Goal: Transaction & Acquisition: Purchase product/service

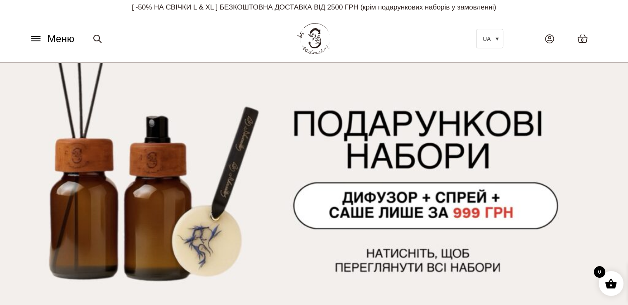
click at [35, 39] on icon at bounding box center [35, 39] width 9 height 0
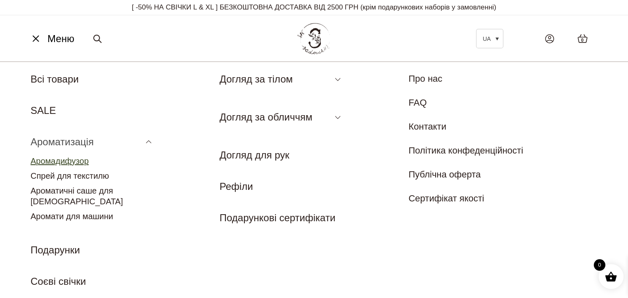
click at [72, 158] on link "Аромадифузор" at bounding box center [60, 160] width 58 height 9
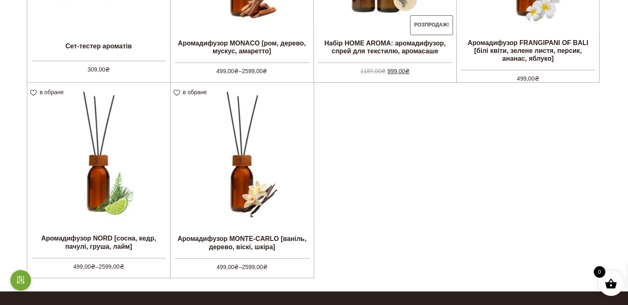
scroll to position [357, 0]
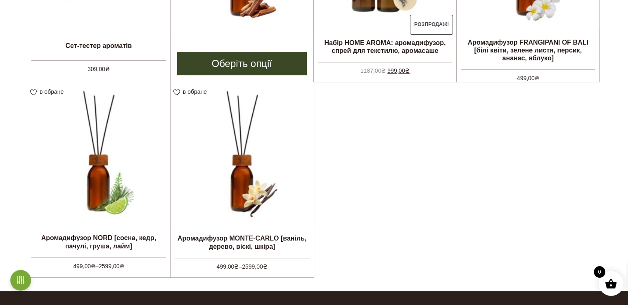
click at [249, 69] on link "Оберіть опції" at bounding box center [242, 63] width 130 height 23
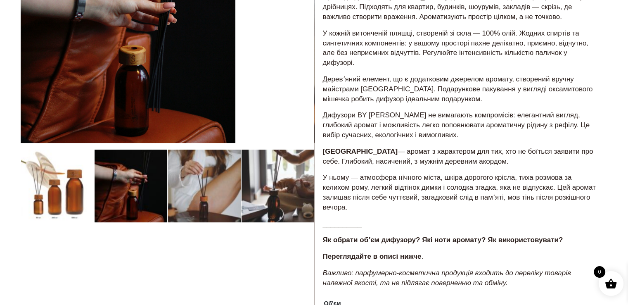
scroll to position [135, 0]
